Goal: Task Accomplishment & Management: Manage account settings

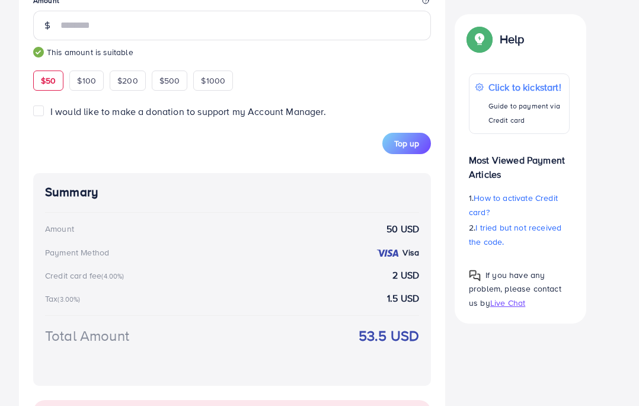
scroll to position [480, 0]
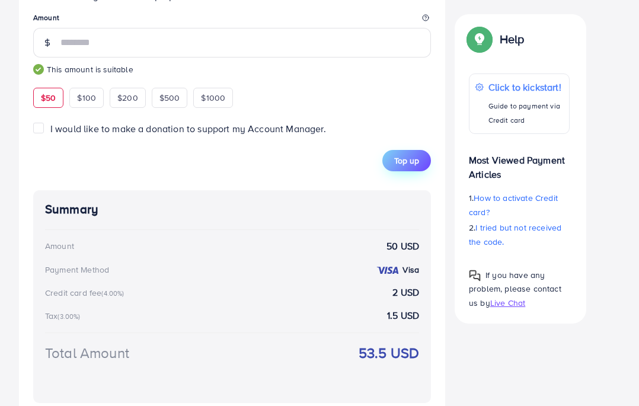
click at [416, 164] on span "Top up" at bounding box center [406, 161] width 25 height 12
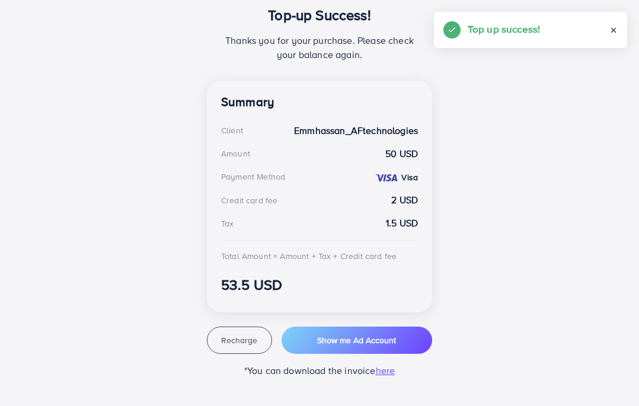
click at [89, 102] on div "Top-up Success! Thanks you for your purchase. Please check your balance again. …" at bounding box center [319, 169] width 601 height 416
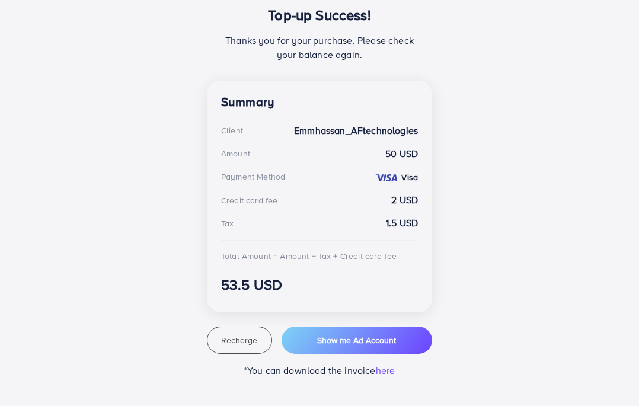
scroll to position [265, 0]
click at [365, 342] on span "Show me Ad Account" at bounding box center [356, 340] width 79 height 12
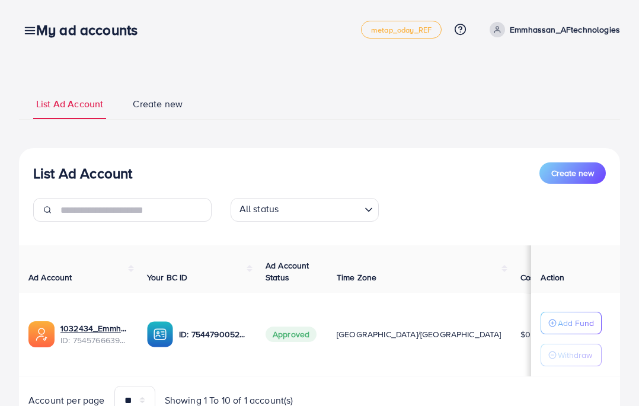
click at [26, 30] on icon at bounding box center [30, 30] width 12 height 12
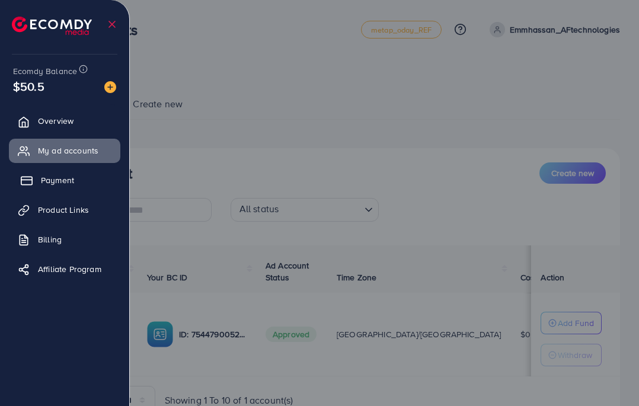
click at [62, 180] on span "Payment" at bounding box center [57, 180] width 33 height 12
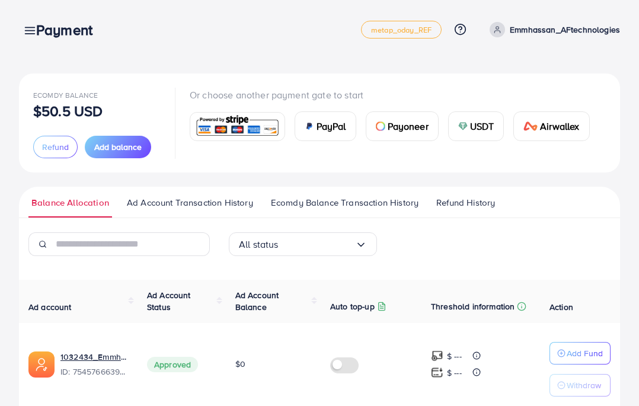
click at [31, 32] on div "Payment" at bounding box center [69, 29] width 85 height 17
click at [26, 28] on icon at bounding box center [30, 30] width 12 height 12
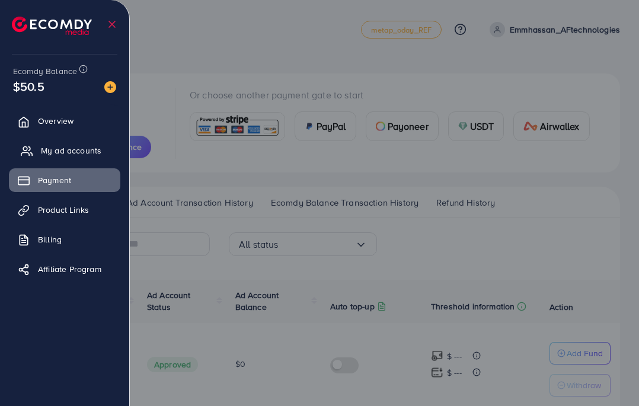
click at [68, 153] on span "My ad accounts" at bounding box center [71, 151] width 60 height 12
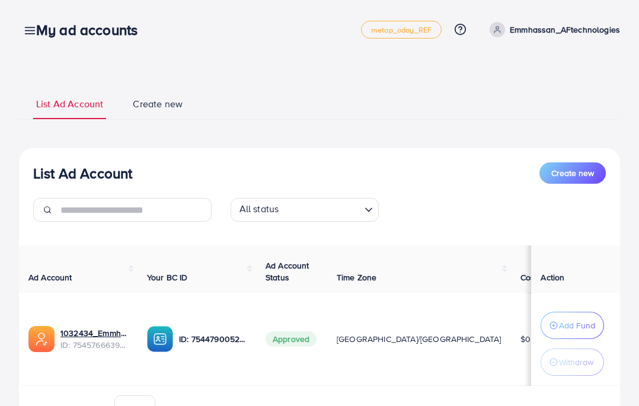
click at [63, 67] on div "List Ad Account Create new List Ad Account Create new All status Loading... Ad …" at bounding box center [319, 235] width 639 height 471
click at [25, 27] on icon at bounding box center [30, 30] width 12 height 12
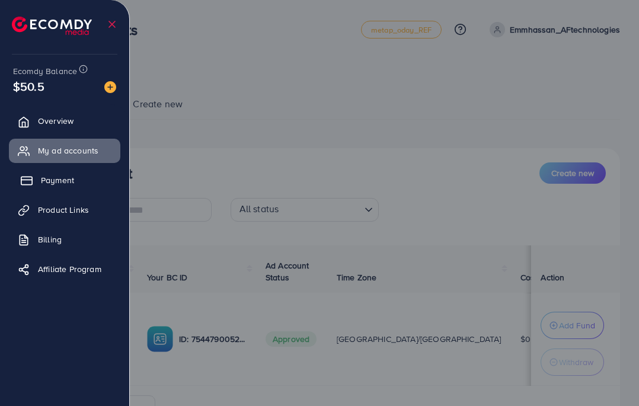
click at [72, 179] on span "Payment" at bounding box center [57, 180] width 33 height 12
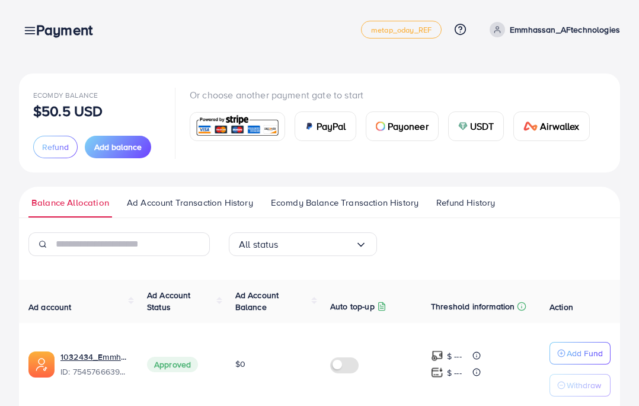
click at [25, 29] on icon at bounding box center [30, 30] width 12 height 12
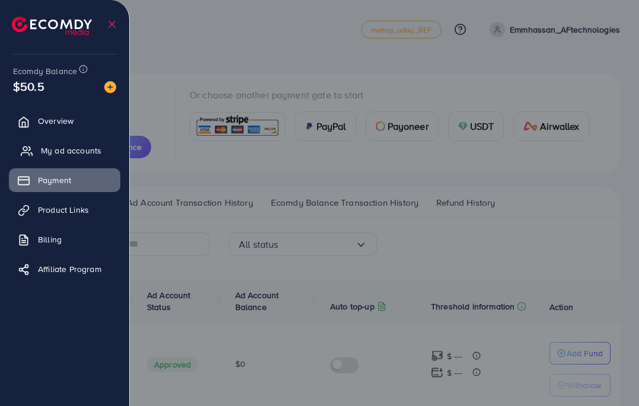
click at [28, 144] on link "My ad accounts" at bounding box center [64, 151] width 111 height 24
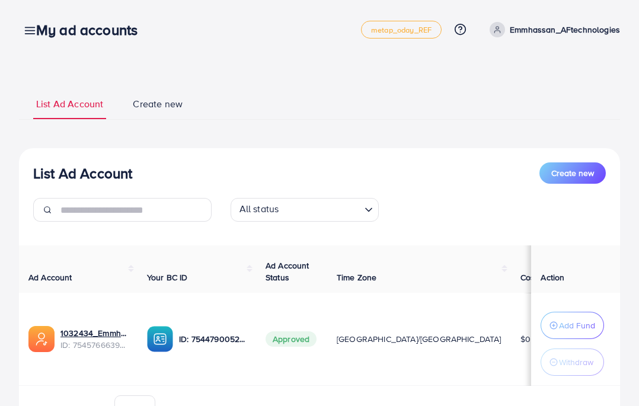
click at [25, 29] on icon at bounding box center [30, 30] width 12 height 12
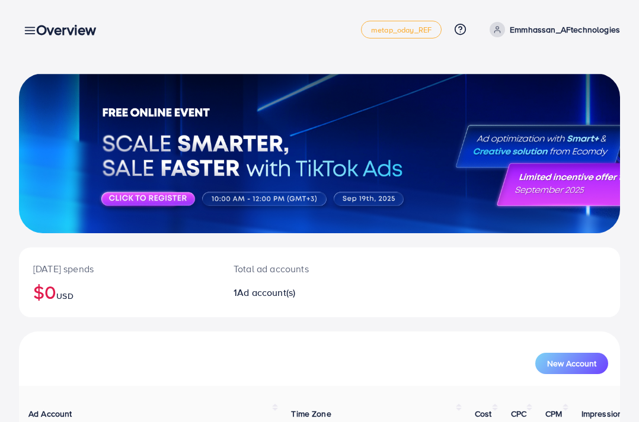
click at [33, 30] on div "Overview" at bounding box center [71, 29] width 88 height 17
click at [23, 30] on link at bounding box center [27, 30] width 17 height 15
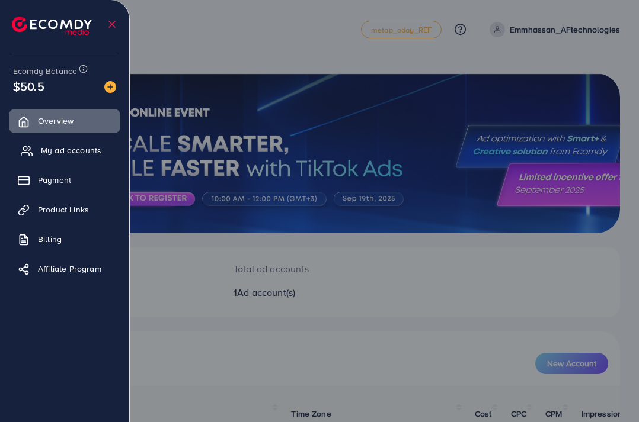
click at [54, 156] on span "My ad accounts" at bounding box center [71, 151] width 60 height 12
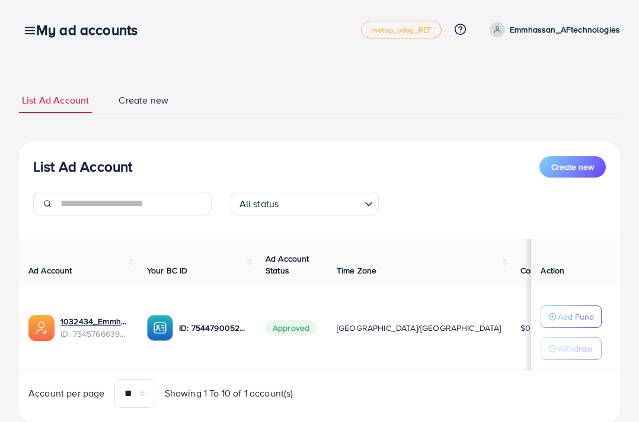
click at [28, 35] on div "My ad accounts" at bounding box center [92, 29] width 130 height 17
click at [23, 31] on link at bounding box center [27, 30] width 17 height 15
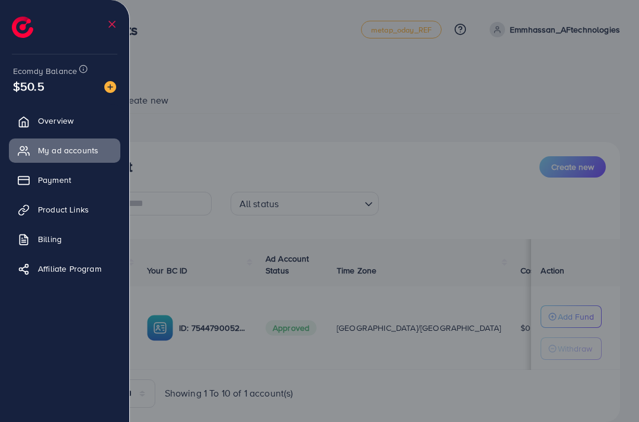
click at [168, 202] on div at bounding box center [319, 253] width 639 height 507
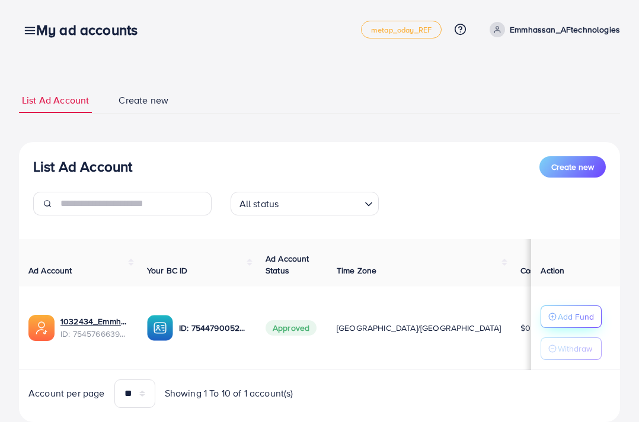
click at [583, 316] on p "Add Fund" at bounding box center [575, 317] width 36 height 14
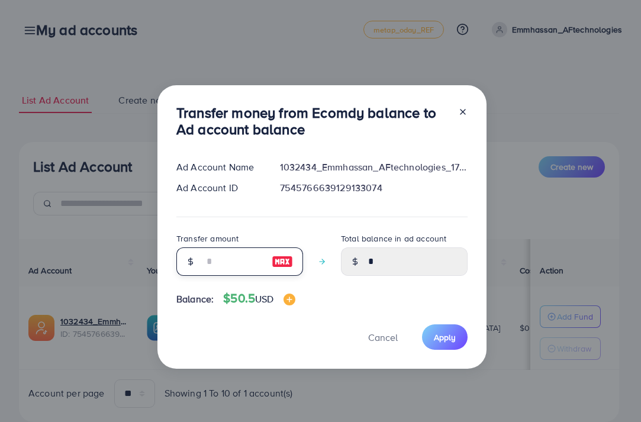
click at [248, 260] on input "number" at bounding box center [233, 262] width 59 height 28
type input "*"
type input "****"
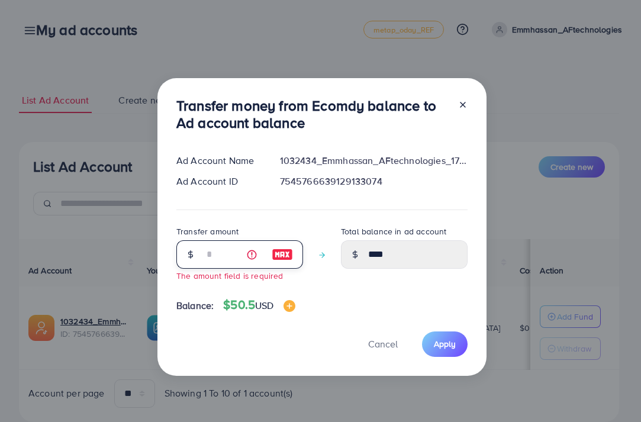
type input "****"
type input "*"
type input "****"
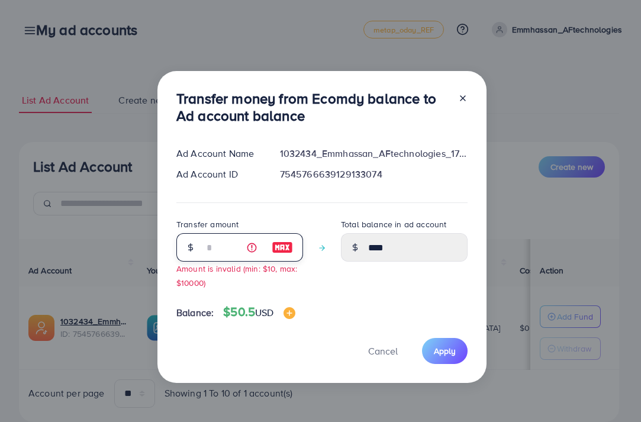
type input "**"
type input "*****"
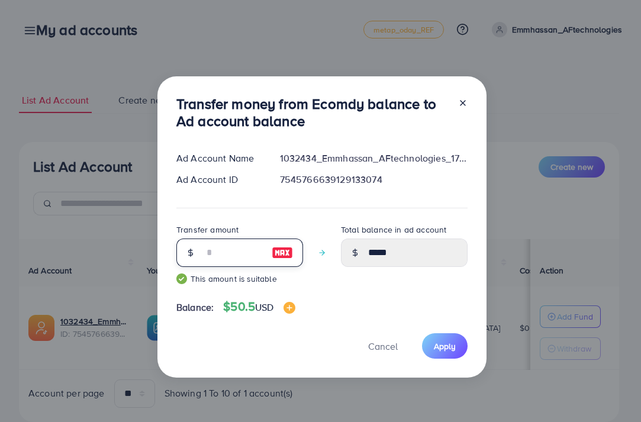
type input "*"
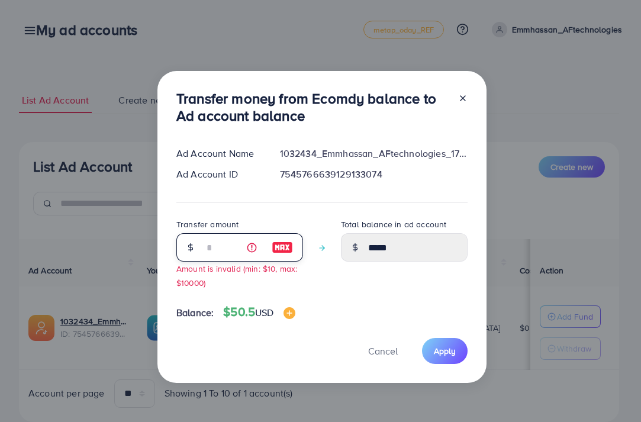
type input "****"
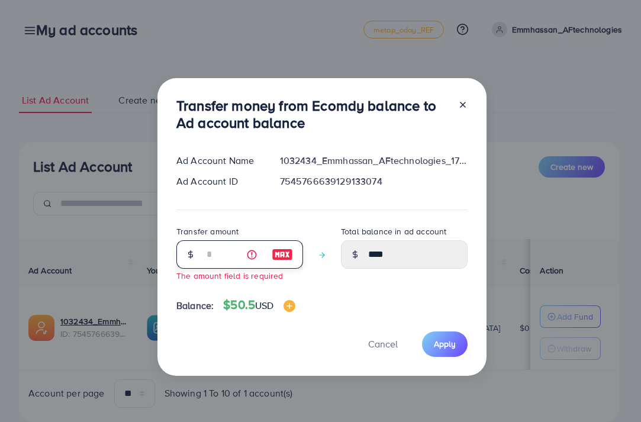
type input "****"
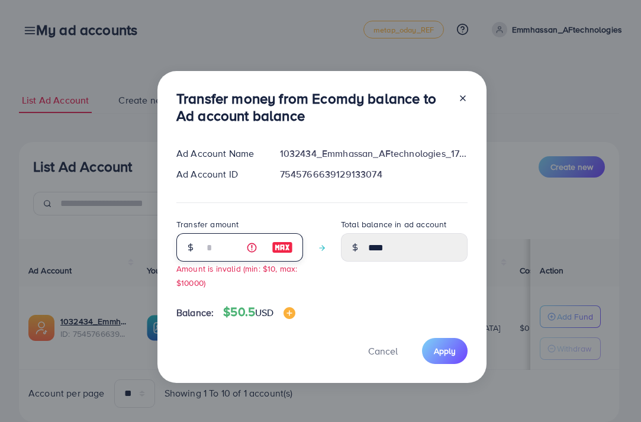
type input "*"
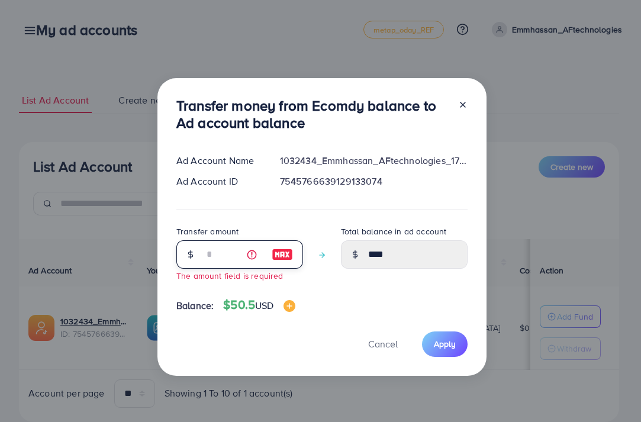
type input "*"
type input "****"
type input "**"
type input "*****"
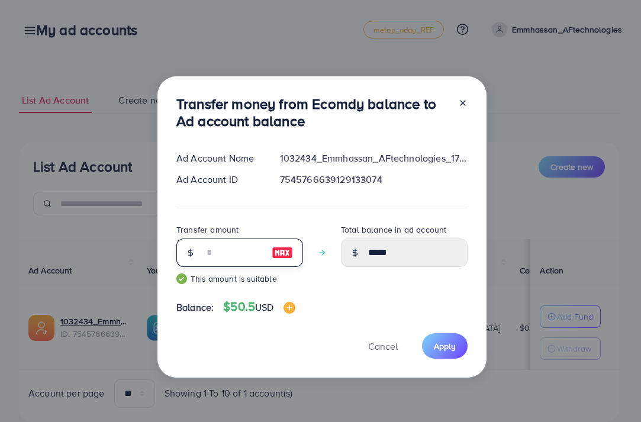
type input "*"
type input "****"
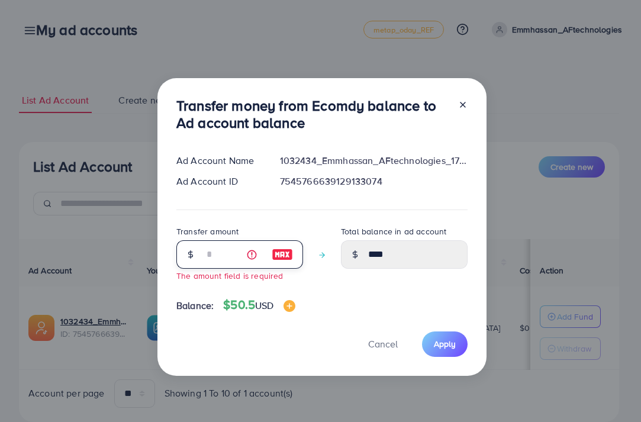
type input "****"
type input "*"
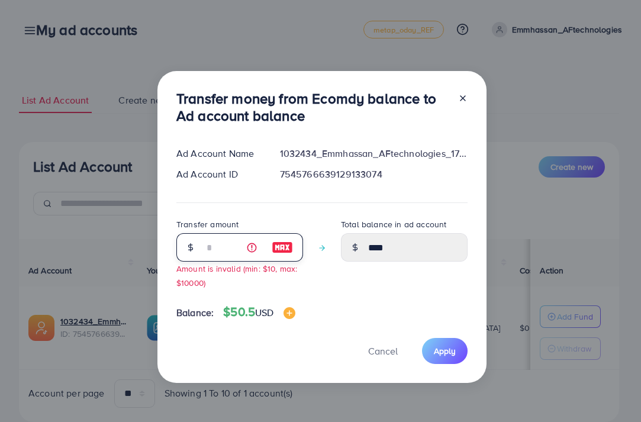
type input "****"
type input "**"
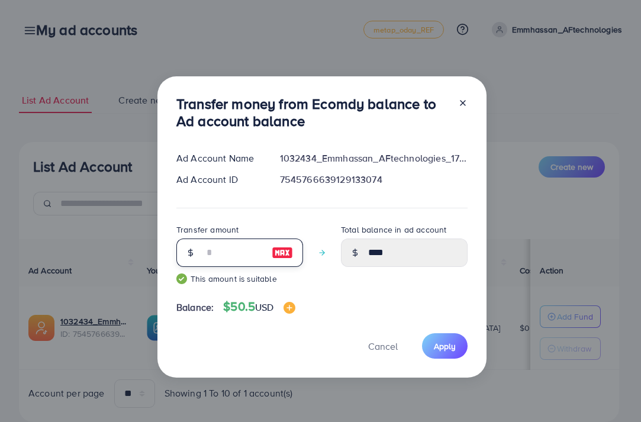
type input "*****"
type input "**"
click at [447, 352] on button "Apply" at bounding box center [445, 345] width 46 height 25
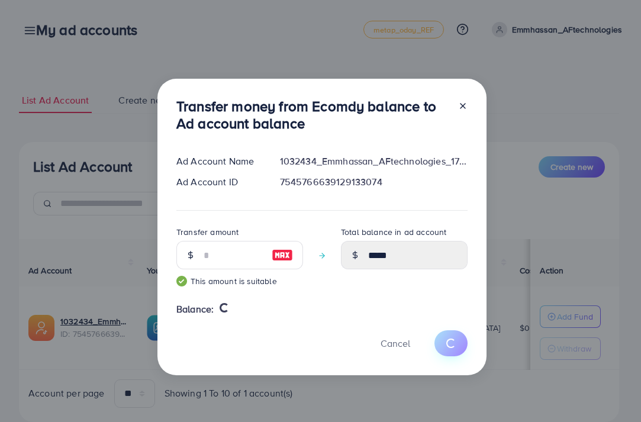
type input "*"
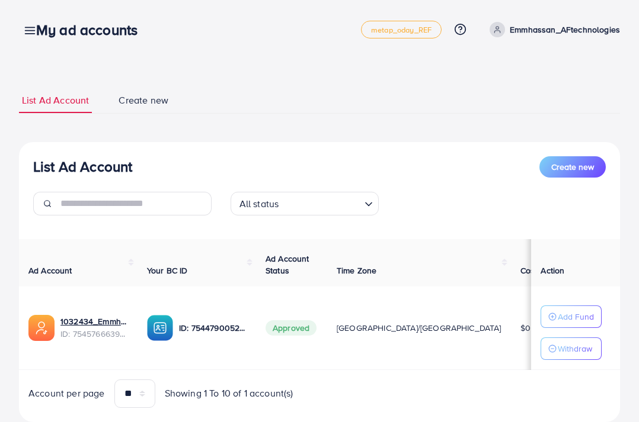
click at [25, 31] on line at bounding box center [29, 31] width 9 height 0
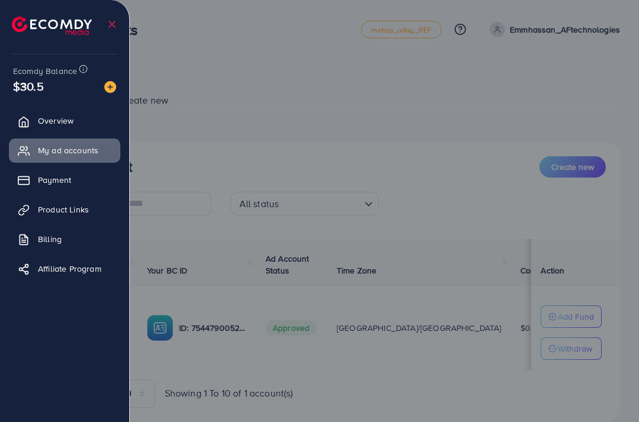
click at [157, 81] on div at bounding box center [319, 253] width 639 height 507
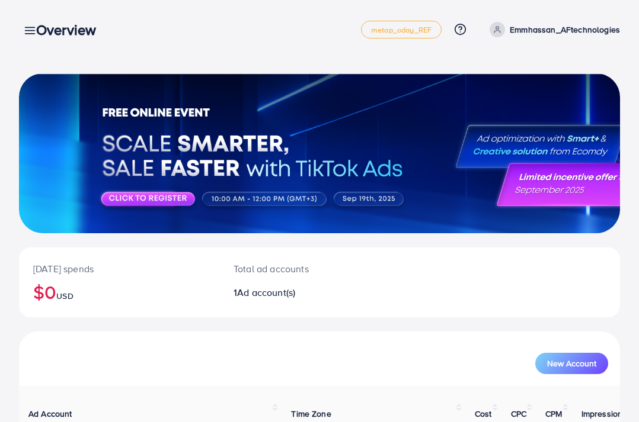
click at [28, 31] on div "Overview" at bounding box center [71, 29] width 88 height 17
click at [24, 31] on icon at bounding box center [30, 30] width 12 height 12
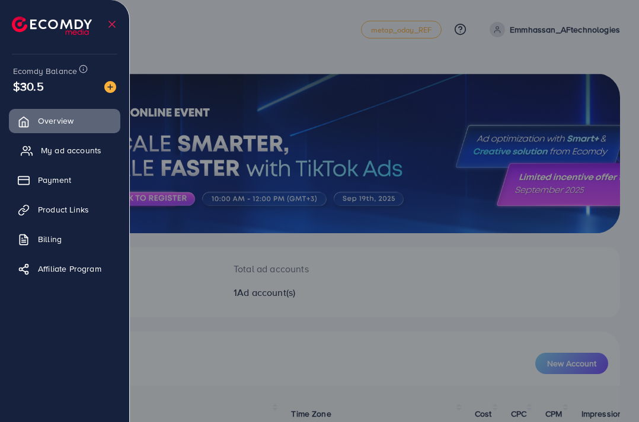
click at [70, 159] on link "My ad accounts" at bounding box center [64, 151] width 111 height 24
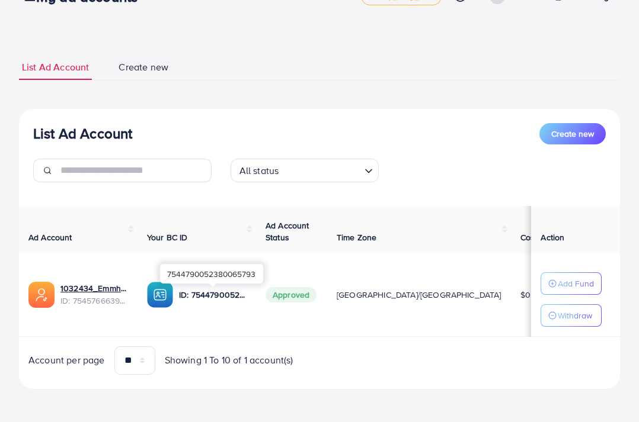
scroll to position [36, 0]
click at [577, 129] on span "Create new" at bounding box center [572, 134] width 43 height 12
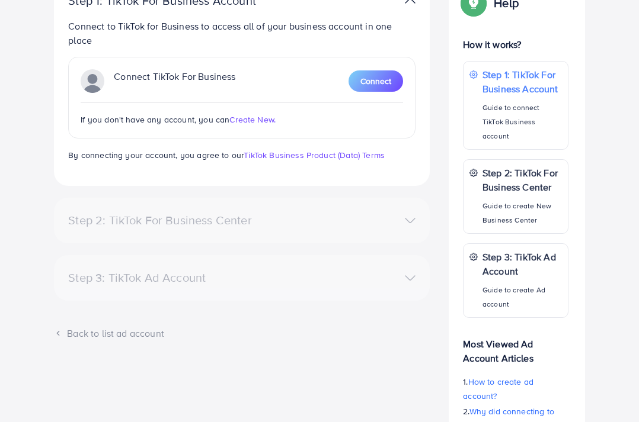
scroll to position [168, 0]
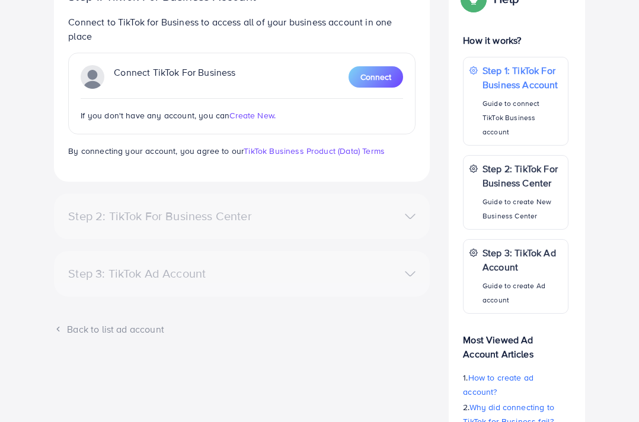
click at [178, 224] on div "Step 2: TikTok For Business Center" at bounding box center [242, 216] width 366 height 17
click at [184, 219] on div "Step 2: TikTok For Business Center" at bounding box center [181, 216] width 244 height 14
click at [412, 219] on div "Step 2: TikTok For Business Center" at bounding box center [242, 216] width 366 height 17
click at [407, 215] on div "Step 2: TikTok For Business Center" at bounding box center [242, 216] width 366 height 17
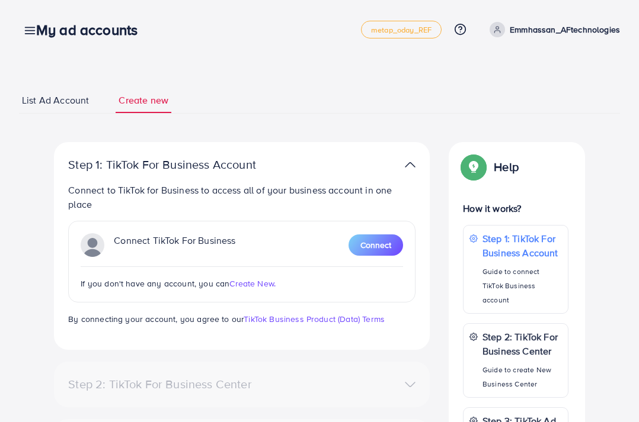
scroll to position [0, 0]
click at [389, 249] on span "Connect" at bounding box center [375, 245] width 31 height 12
click at [384, 245] on span "Connect" at bounding box center [375, 245] width 31 height 12
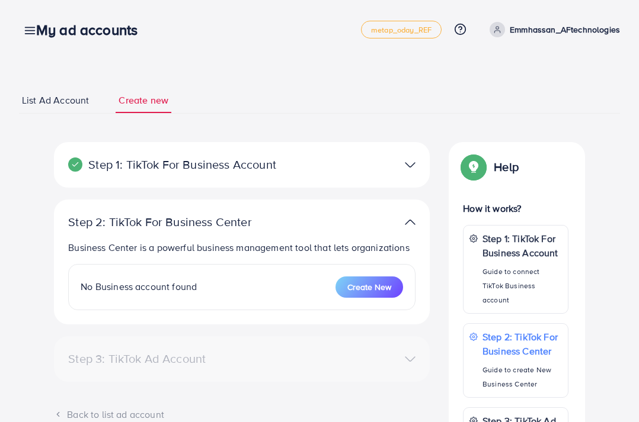
select select
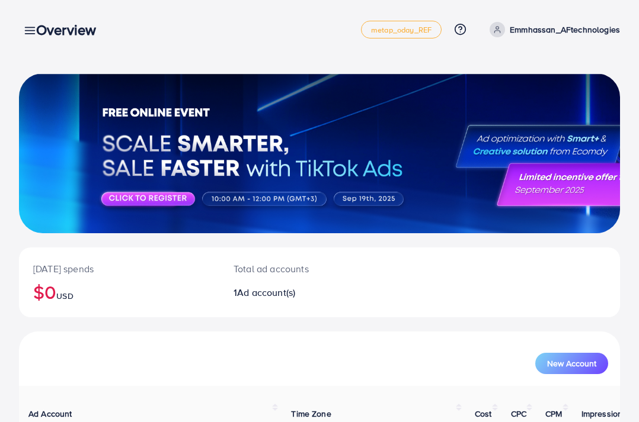
click at [32, 31] on div "Overview" at bounding box center [71, 29] width 88 height 17
click at [24, 24] on icon at bounding box center [30, 30] width 12 height 12
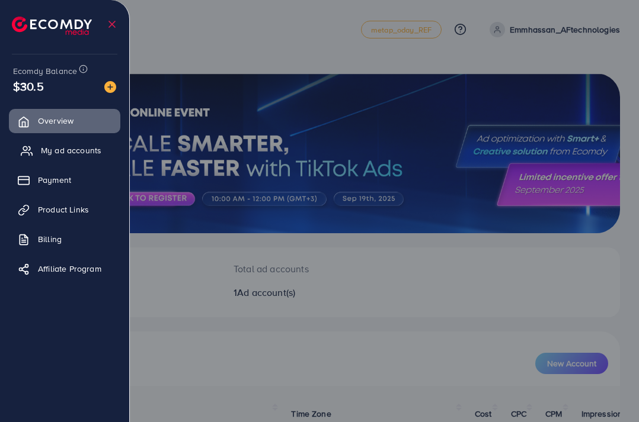
click at [56, 147] on span "My ad accounts" at bounding box center [71, 151] width 60 height 12
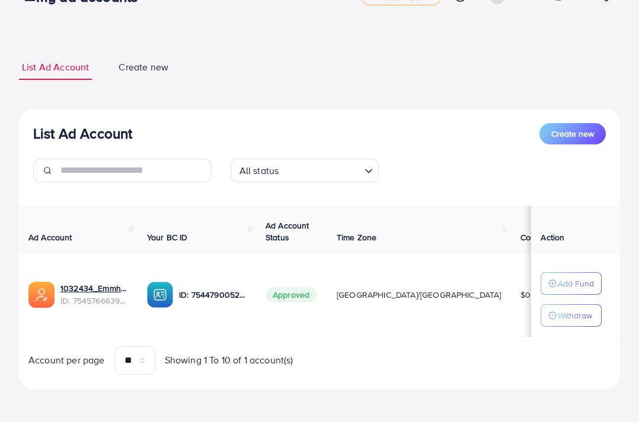
scroll to position [36, 0]
click at [606, 298] on label at bounding box center [622, 295] width 33 height 14
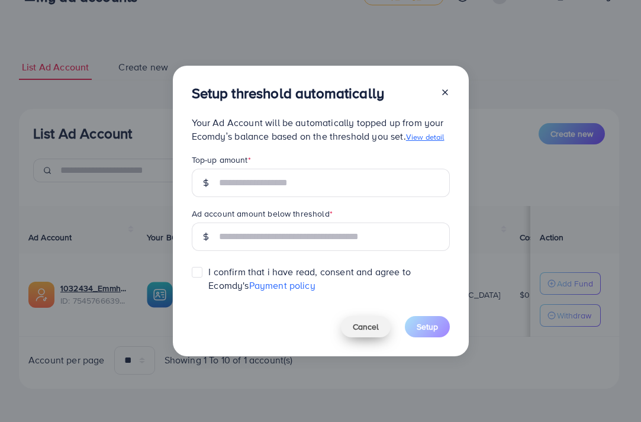
click at [364, 331] on span "Cancel" at bounding box center [366, 327] width 26 height 12
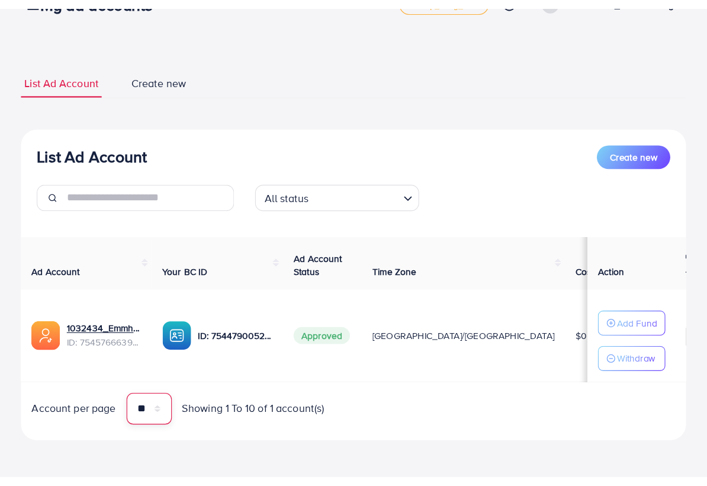
scroll to position [0, 0]
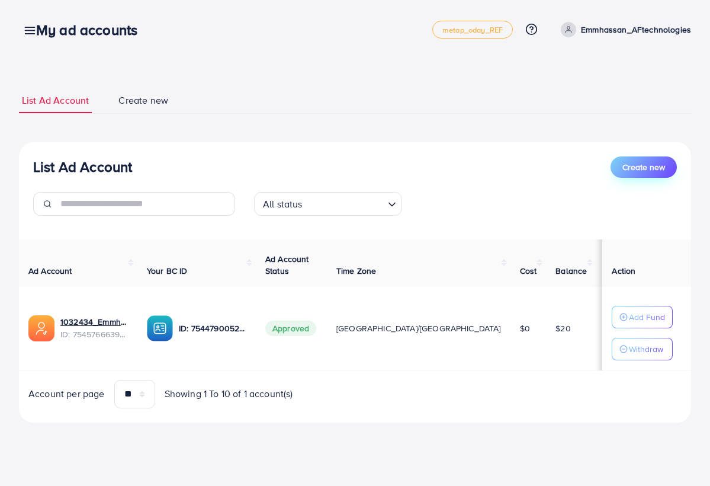
click at [641, 165] on span "Create new" at bounding box center [644, 167] width 43 height 12
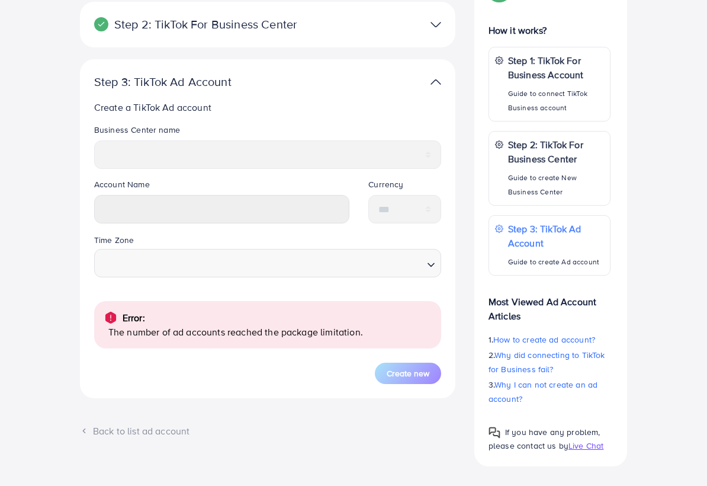
scroll to position [197, 0]
click at [441, 80] on div at bounding box center [390, 82] width 122 height 17
click at [435, 79] on img at bounding box center [436, 82] width 11 height 17
click at [400, 376] on span "Create new" at bounding box center [408, 374] width 43 height 12
click at [416, 373] on span "Create new" at bounding box center [408, 374] width 43 height 12
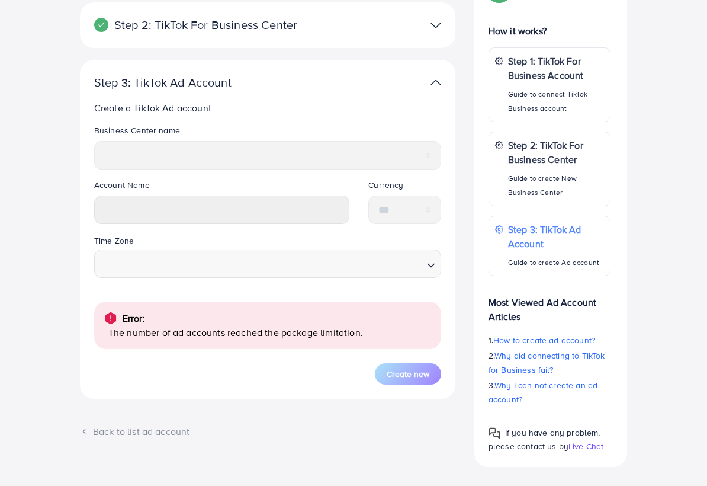
click at [118, 203] on input "text" at bounding box center [222, 209] width 256 height 28
click at [435, 82] on img at bounding box center [436, 82] width 11 height 17
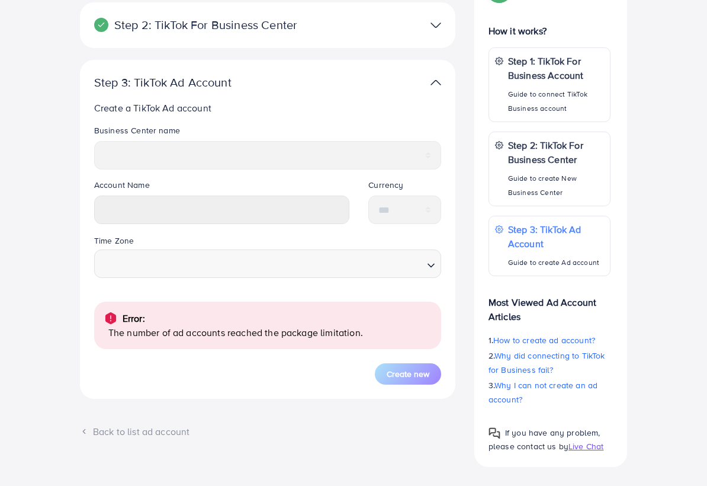
click at [435, 82] on img at bounding box center [436, 82] width 11 height 17
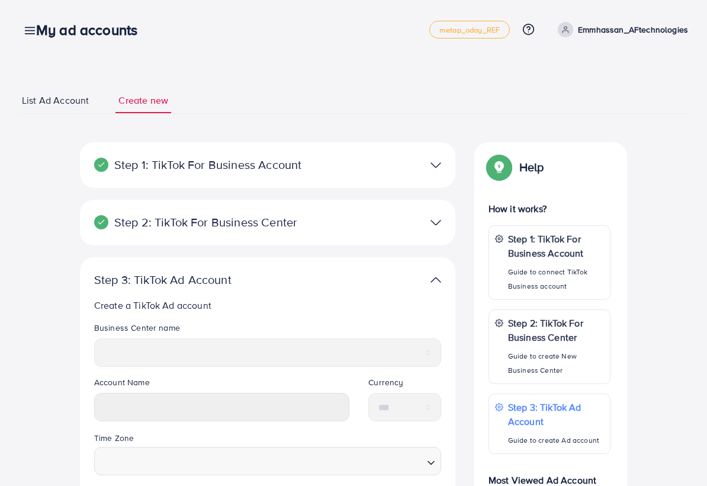
select select
click at [435, 284] on img at bounding box center [436, 279] width 11 height 17
click at [435, 275] on img at bounding box center [436, 279] width 11 height 17
click at [68, 99] on span "List Ad Account" at bounding box center [55, 101] width 67 height 14
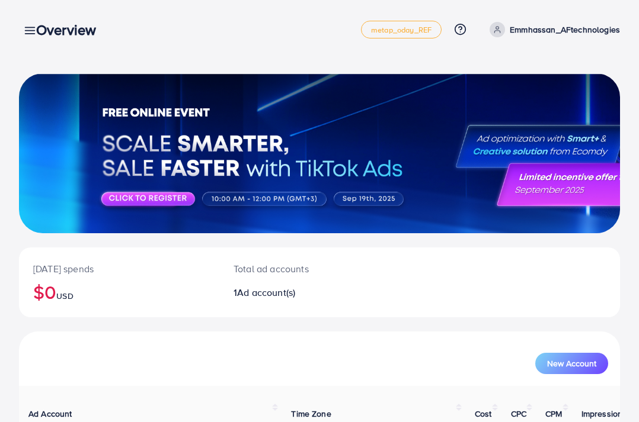
click at [24, 25] on icon at bounding box center [30, 30] width 12 height 12
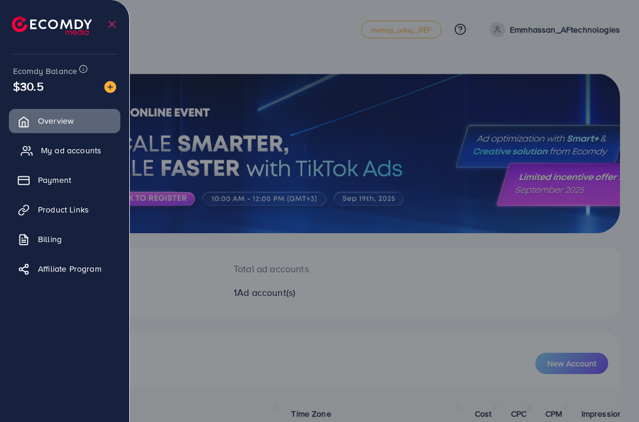
click at [59, 147] on span "My ad accounts" at bounding box center [71, 151] width 60 height 12
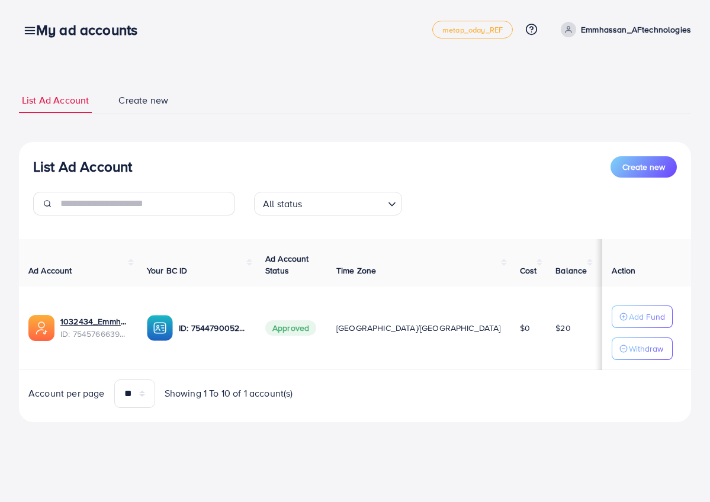
click at [26, 28] on line at bounding box center [29, 28] width 9 height 0
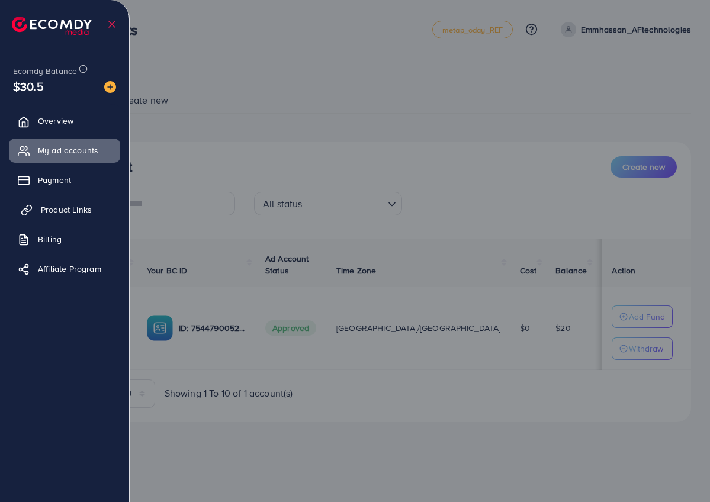
click at [62, 206] on span "Product Links" at bounding box center [66, 210] width 51 height 12
